Goal: Task Accomplishment & Management: Use online tool/utility

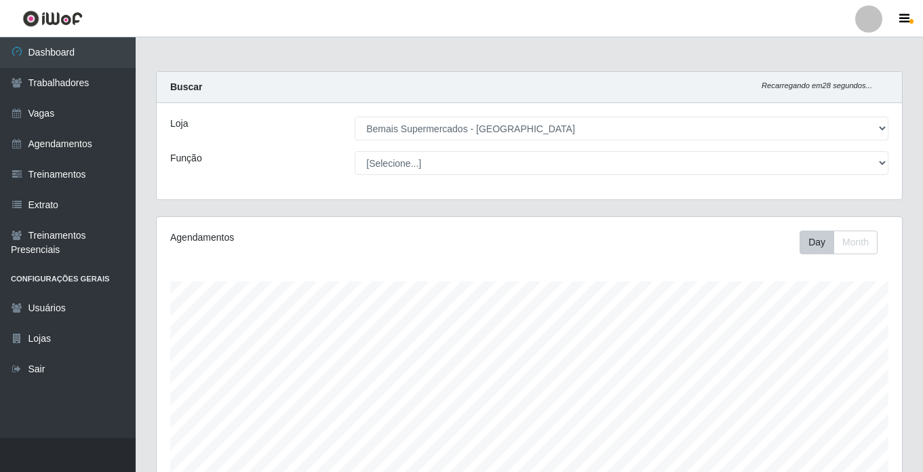
select select "250"
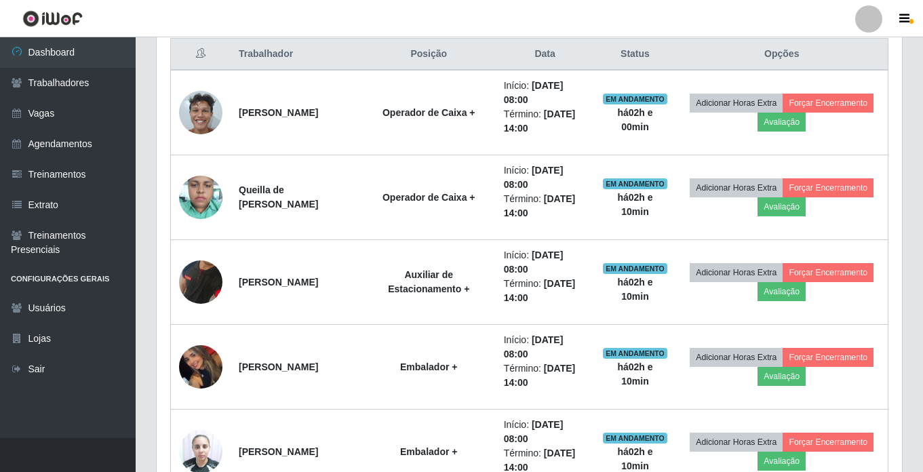
scroll to position [610, 0]
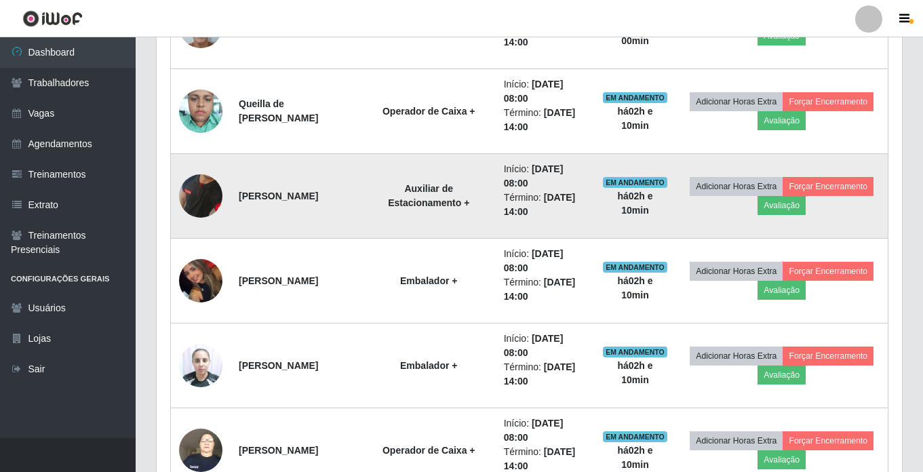
click at [212, 195] on img at bounding box center [200, 196] width 43 height 89
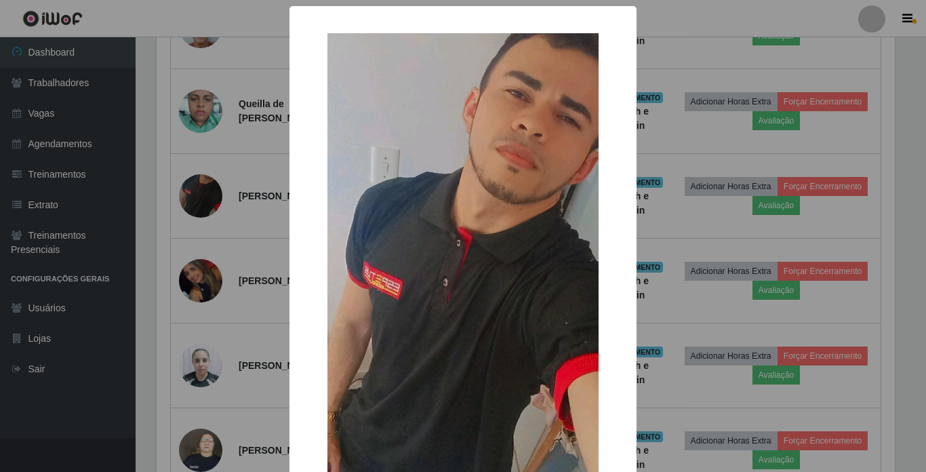
click at [742, 248] on div "× OK Cancel" at bounding box center [463, 236] width 926 height 472
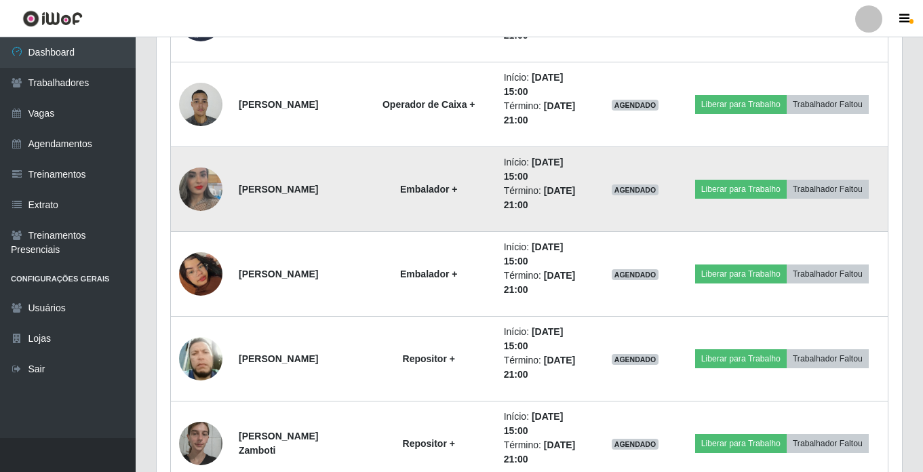
scroll to position [1356, 0]
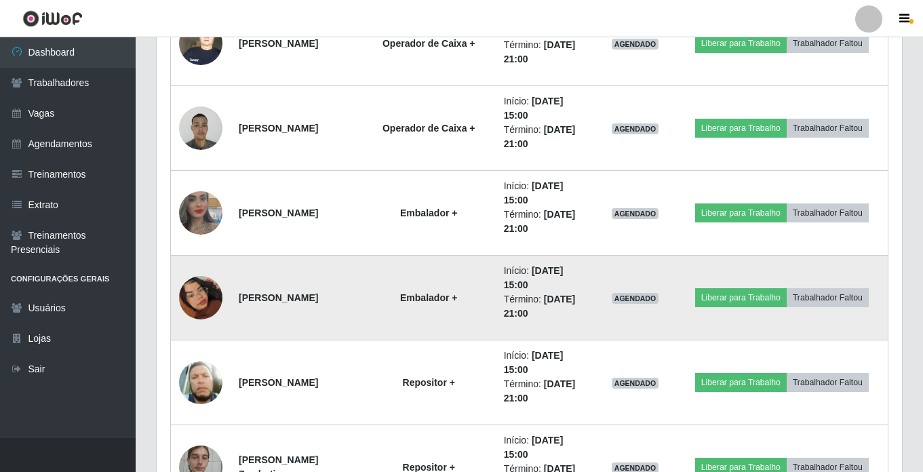
click at [196, 302] on img at bounding box center [200, 297] width 43 height 77
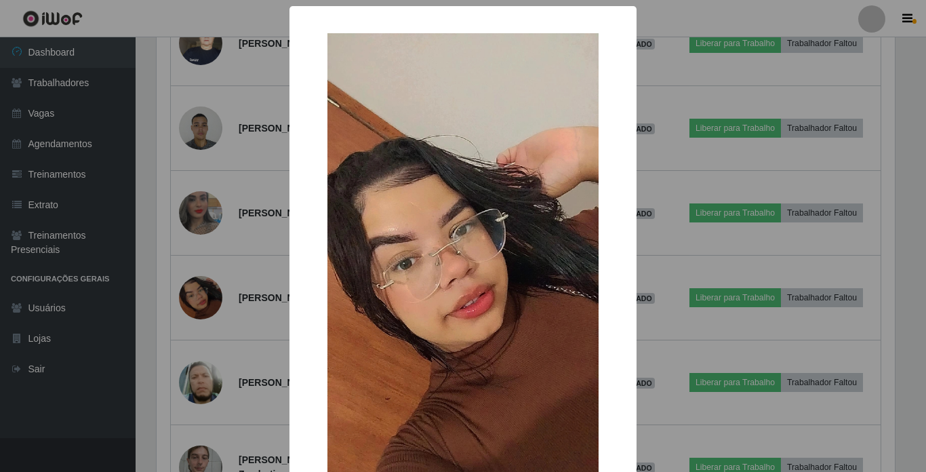
click at [632, 251] on div "× OK Cancel" at bounding box center [463, 236] width 926 height 472
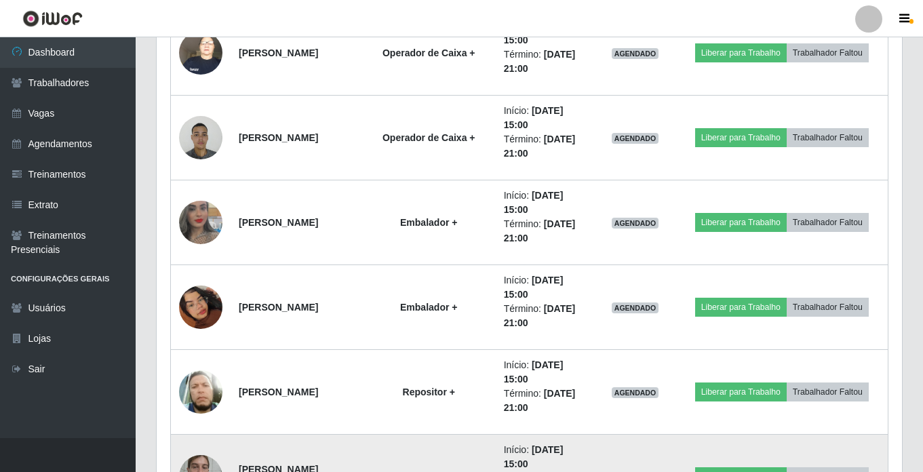
scroll to position [1322, 0]
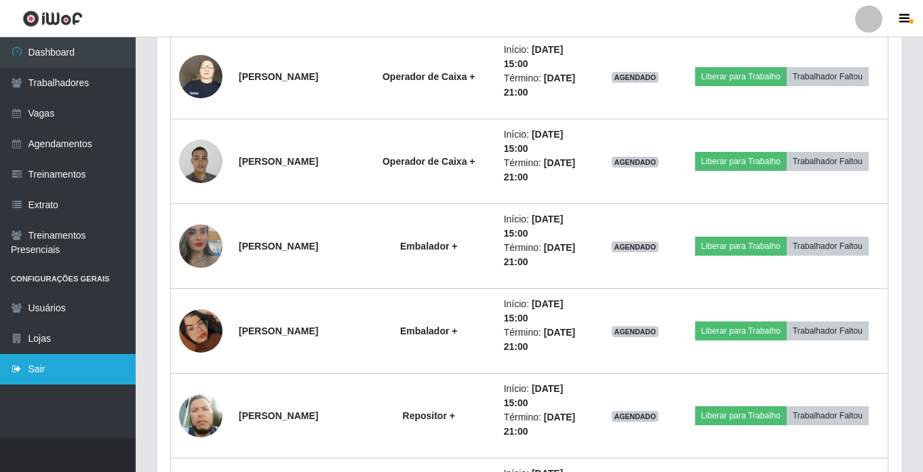
click at [65, 367] on link "Sair" at bounding box center [68, 369] width 136 height 31
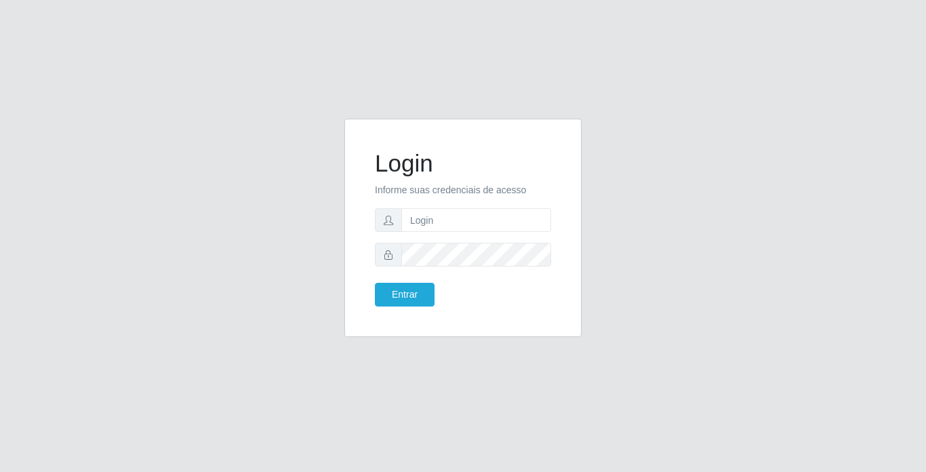
click at [500, 203] on form "Login Informe suas credenciais de acesso Entrar" at bounding box center [463, 227] width 176 height 157
click at [490, 224] on input "text" at bounding box center [476, 220] width 150 height 24
type input "moises@bemais"
click at [375, 283] on button "Entrar" at bounding box center [405, 295] width 60 height 24
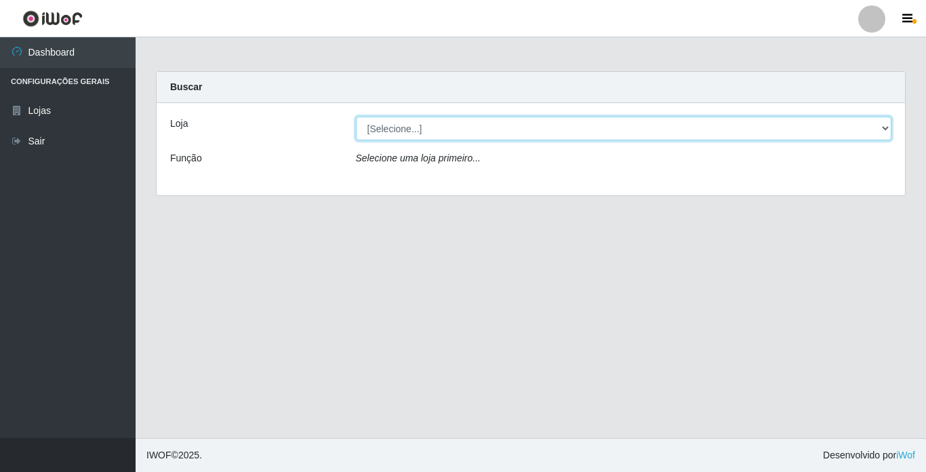
drag, startPoint x: 653, startPoint y: 124, endPoint x: 645, endPoint y: 139, distance: 16.7
click at [653, 124] on select "[Selecione...] Bemais Supermercados - [GEOGRAPHIC_DATA]" at bounding box center [624, 129] width 536 height 24
select select "250"
click at [356, 117] on select "[Selecione...] Bemais Supermercados - [GEOGRAPHIC_DATA]" at bounding box center [624, 129] width 536 height 24
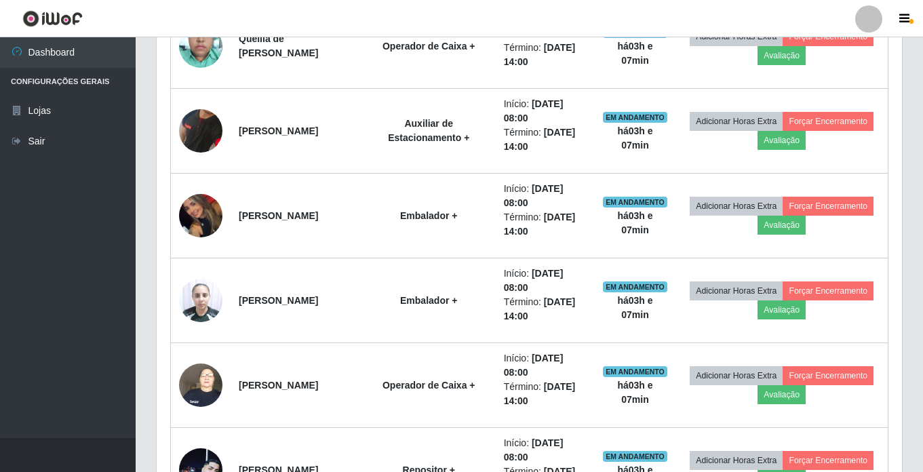
scroll to position [678, 0]
